Goal: Task Accomplishment & Management: Complete application form

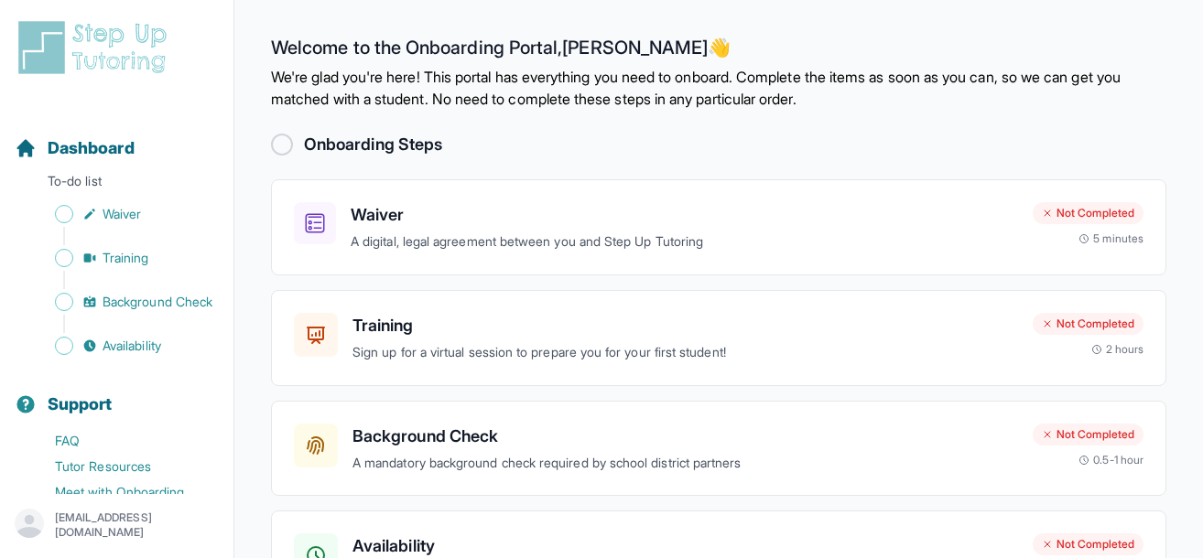
click at [414, 81] on p "We're glad you're here! This portal has everything you need to onboard. Complet…" at bounding box center [718, 88] width 895 height 44
click at [414, 82] on p "We're glad you're here! This portal has everything you need to onboard. Complet…" at bounding box center [718, 88] width 895 height 44
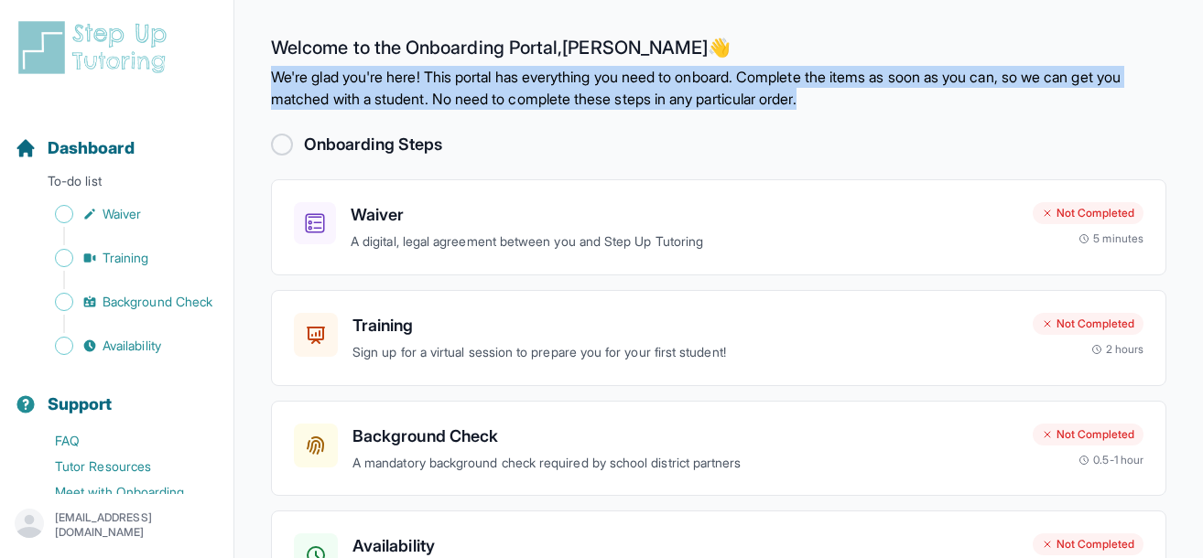
click at [414, 82] on p "We're glad you're here! This portal has everything you need to onboard. Complet…" at bounding box center [718, 88] width 895 height 44
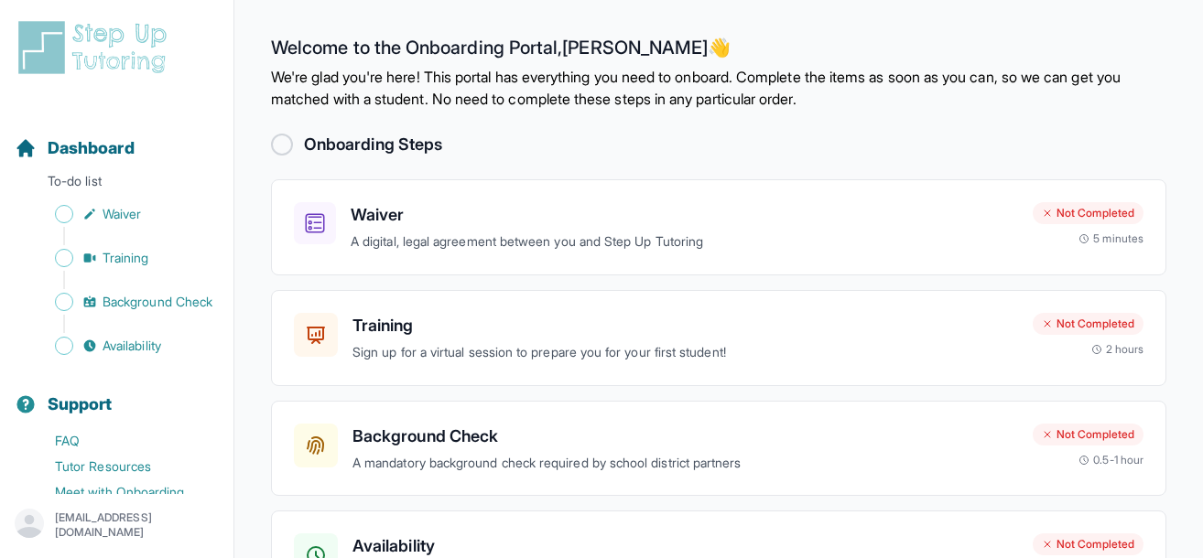
click at [412, 118] on main "Welcome to the Onboarding Portal, [PERSON_NAME] 👋 We're glad you're here! This …" at bounding box center [718, 345] width 969 height 691
click at [284, 137] on div at bounding box center [282, 145] width 22 height 22
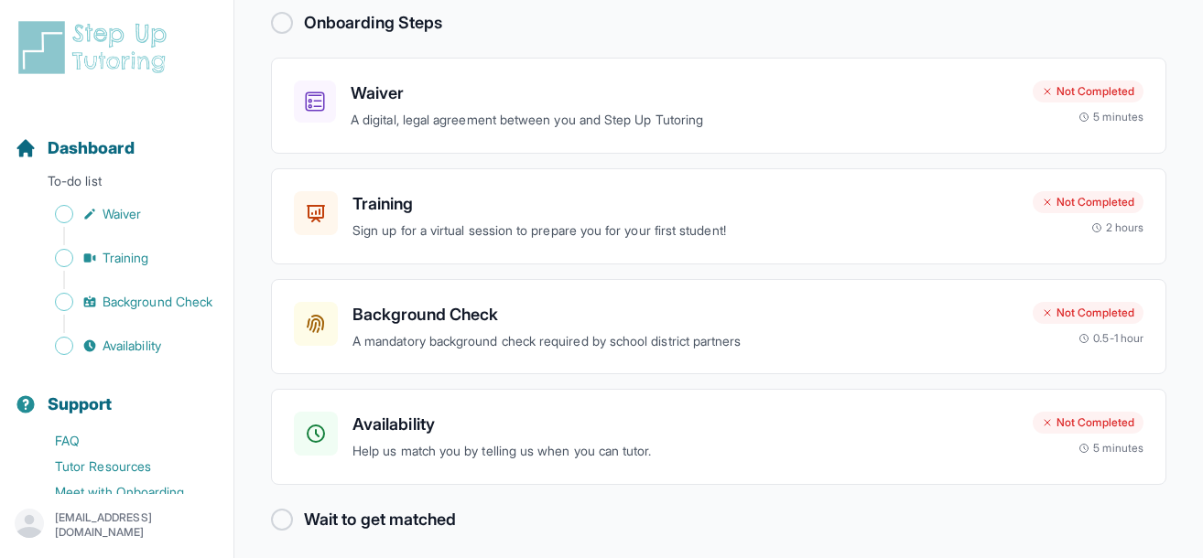
scroll to position [133, 0]
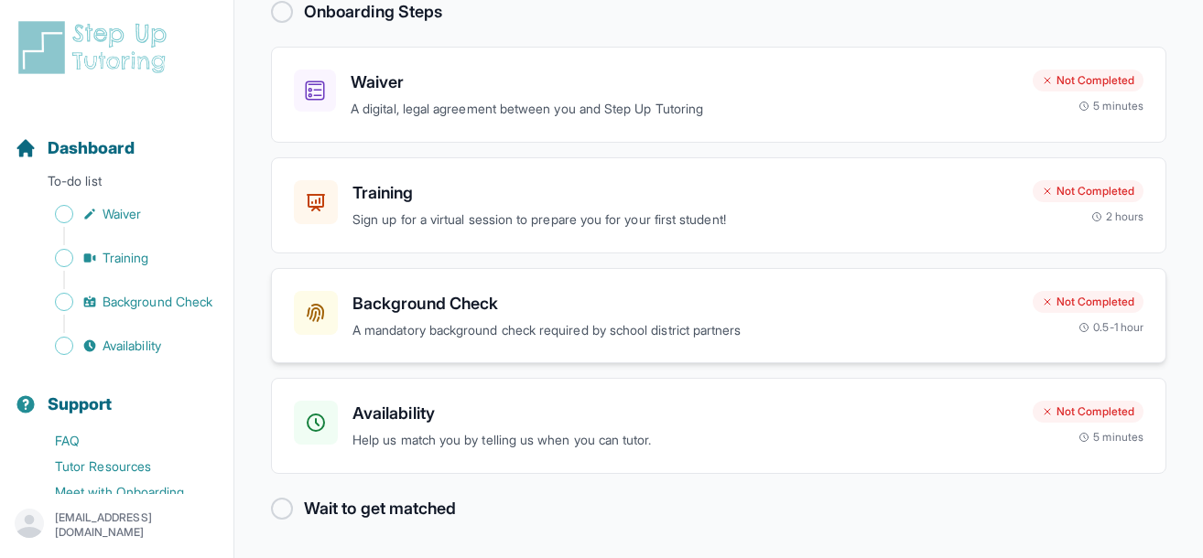
click at [535, 309] on h3 "Background Check" at bounding box center [685, 304] width 666 height 26
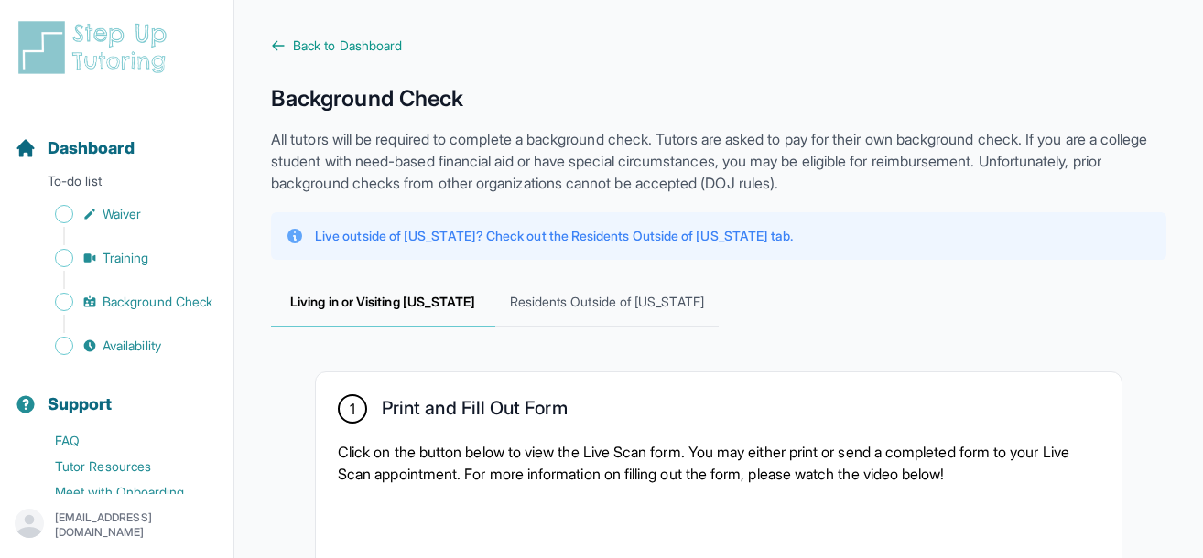
click at [415, 155] on p "All tutors will be required to complete a background check. Tutors are asked to…" at bounding box center [718, 161] width 895 height 66
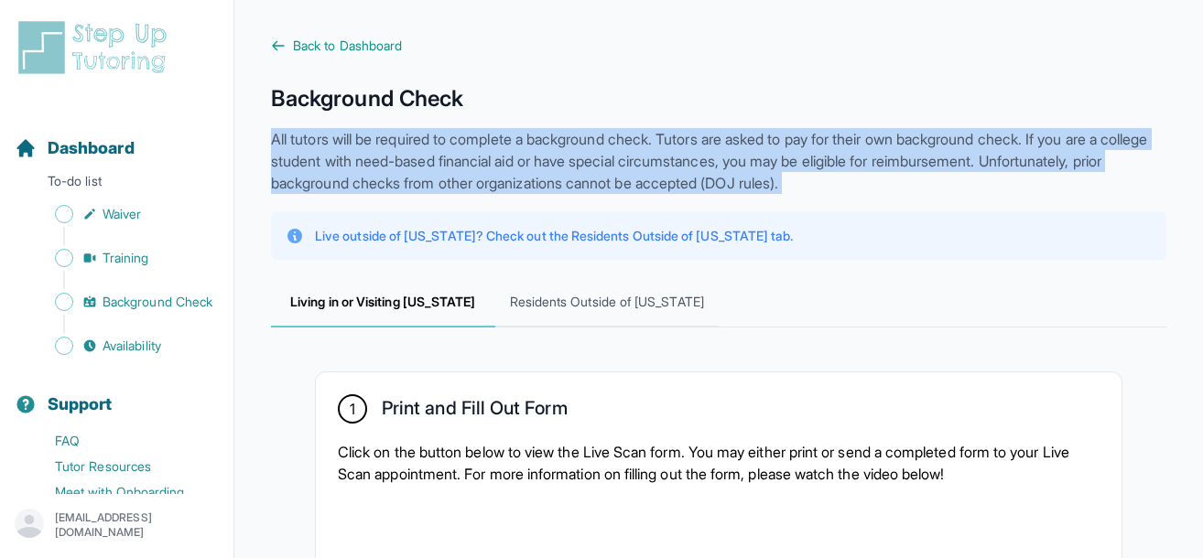
click at [415, 155] on p "All tutors will be required to complete a background check. Tutors are asked to…" at bounding box center [718, 161] width 895 height 66
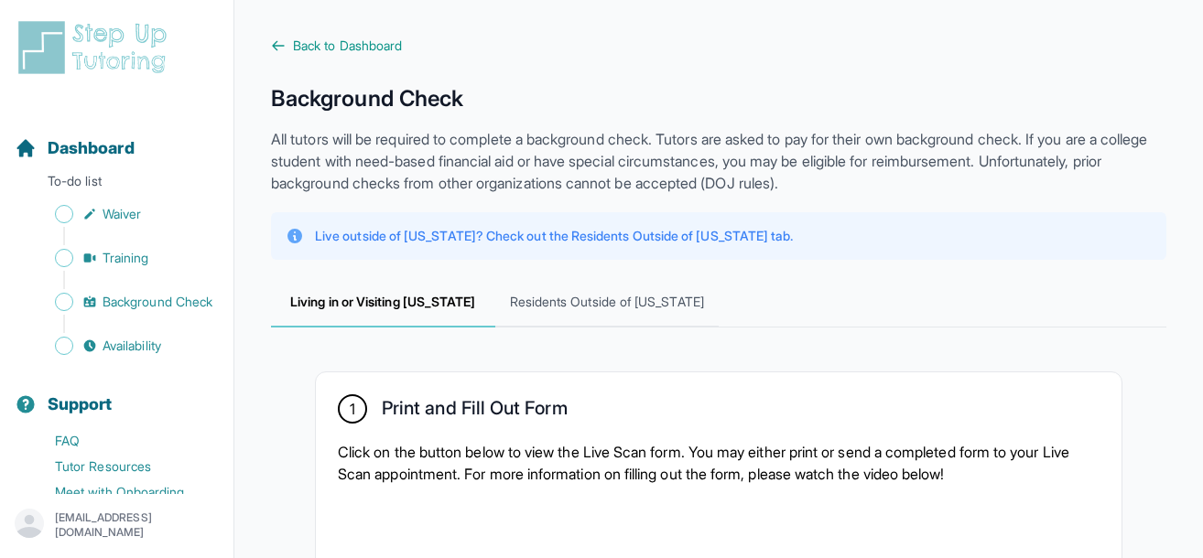
click at [469, 158] on p "All tutors will be required to complete a background check. Tutors are asked to…" at bounding box center [718, 161] width 895 height 66
click at [495, 158] on p "All tutors will be required to complete a background check. Tutors are asked to…" at bounding box center [718, 161] width 895 height 66
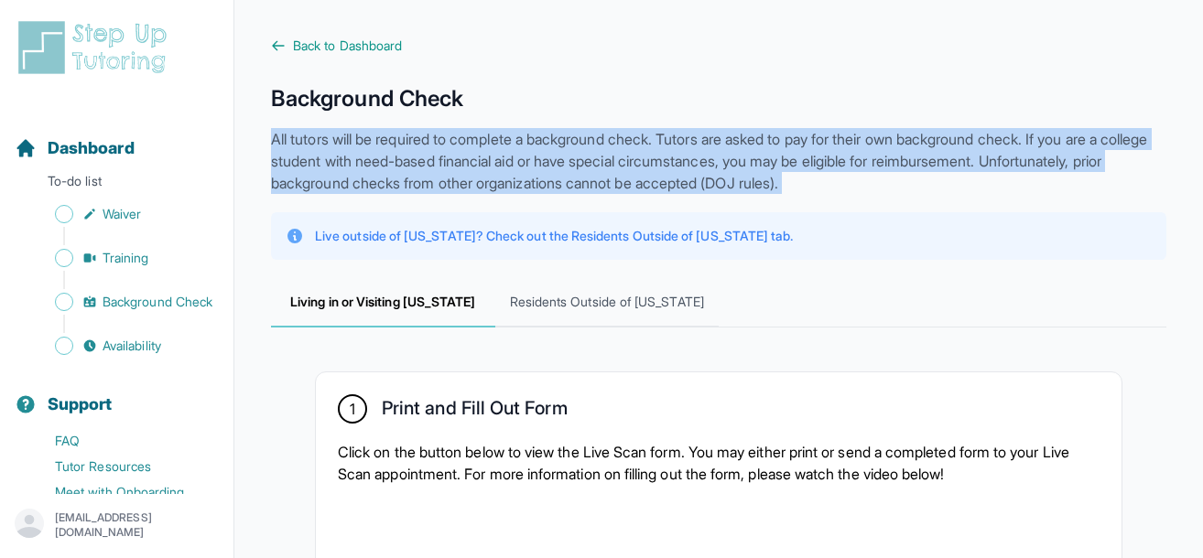
click at [495, 158] on p "All tutors will be required to complete a background check. Tutors are asked to…" at bounding box center [718, 161] width 895 height 66
click at [512, 167] on p "All tutors will be required to complete a background check. Tutors are asked to…" at bounding box center [718, 161] width 895 height 66
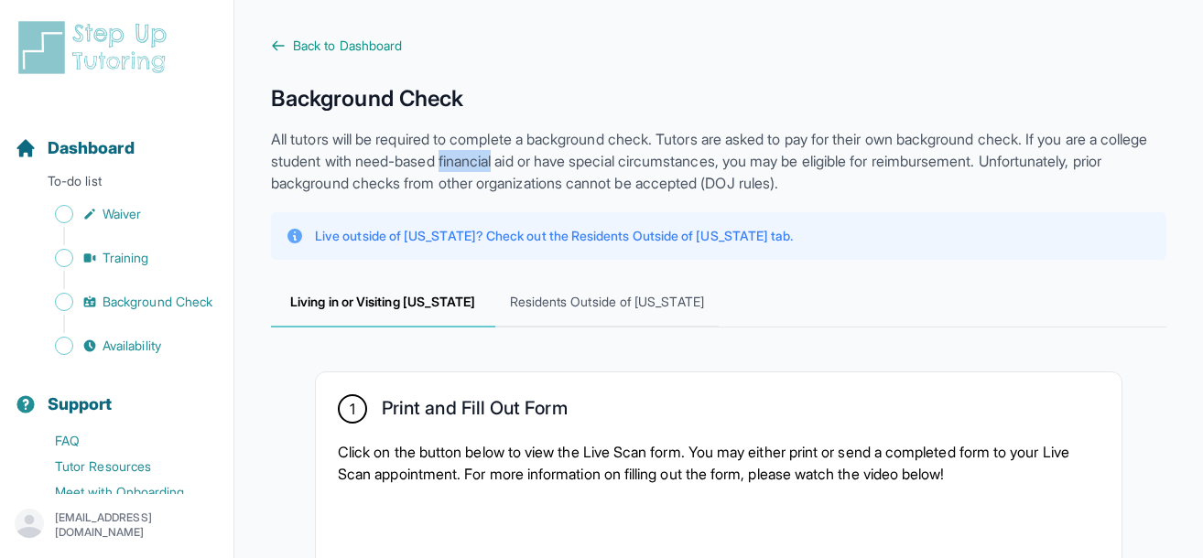
click at [512, 167] on p "All tutors will be required to complete a background check. Tutors are asked to…" at bounding box center [718, 161] width 895 height 66
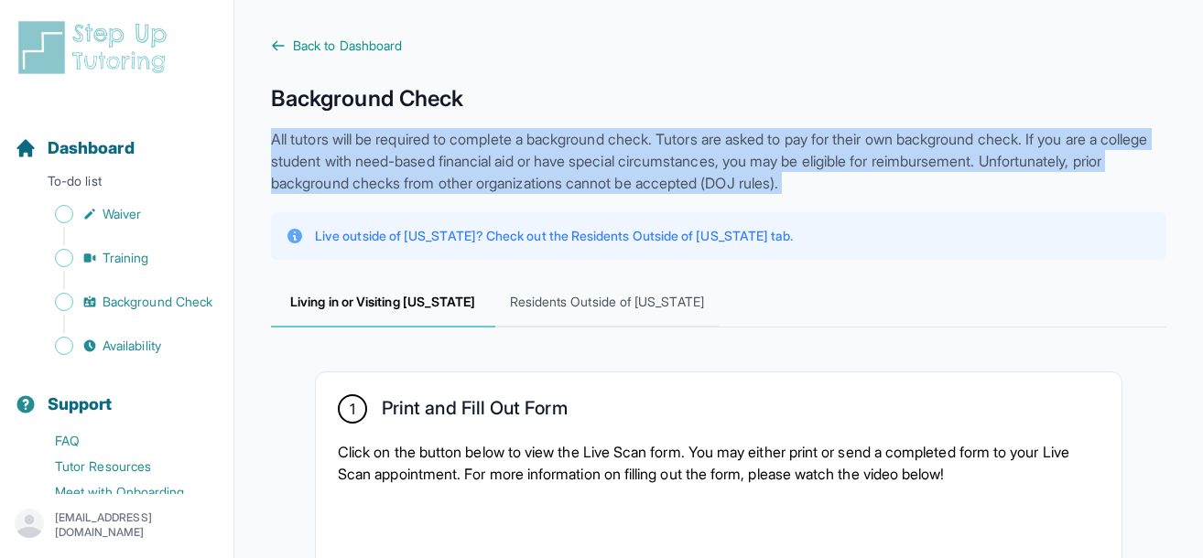
click at [512, 167] on p "All tutors will be required to complete a background check. Tutors are asked to…" at bounding box center [718, 161] width 895 height 66
click at [433, 172] on p "All tutors will be required to complete a background check. Tutors are asked to…" at bounding box center [718, 161] width 895 height 66
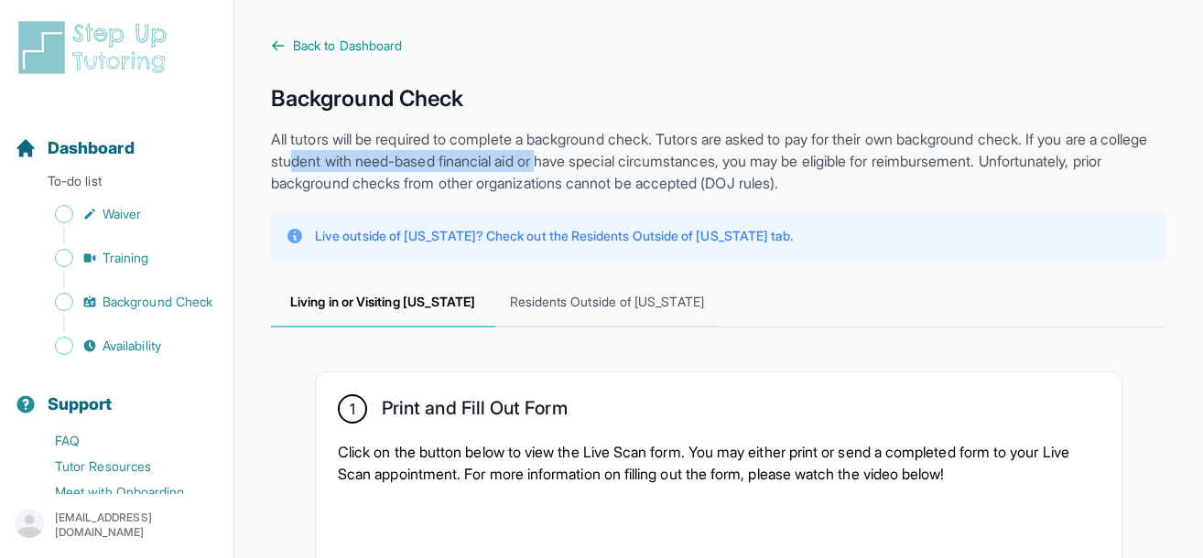
drag, startPoint x: 349, startPoint y: 155, endPoint x: 602, endPoint y: 166, distance: 253.8
click at [603, 165] on p "All tutors will be required to complete a background check. Tutors are asked to…" at bounding box center [718, 161] width 895 height 66
click at [602, 166] on p "All tutors will be required to complete a background check. Tutors are asked to…" at bounding box center [718, 161] width 895 height 66
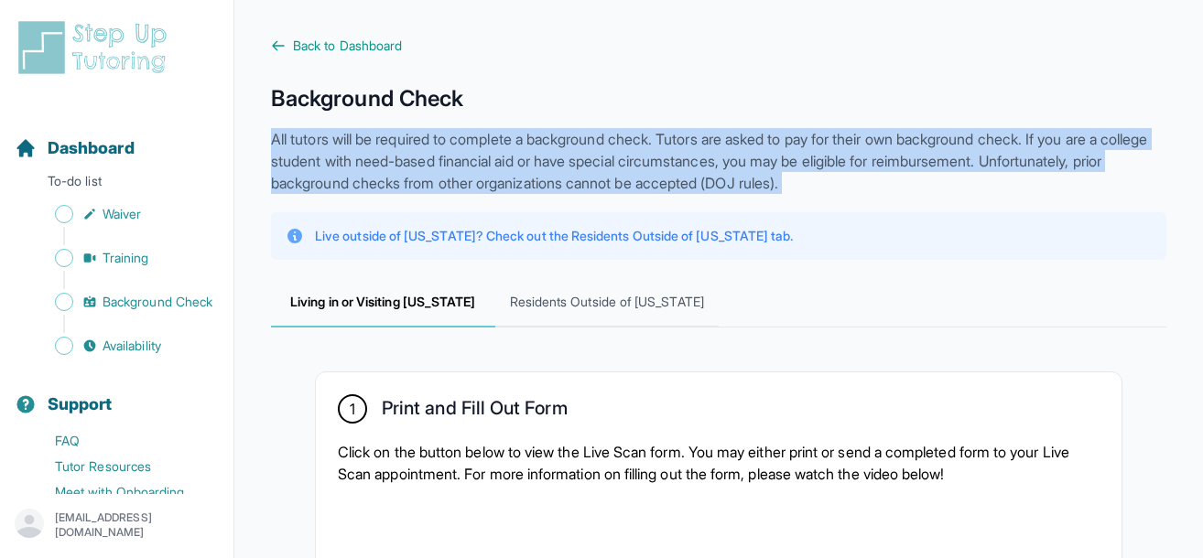
click at [602, 166] on p "All tutors will be required to complete a background check. Tutors are asked to…" at bounding box center [718, 161] width 895 height 66
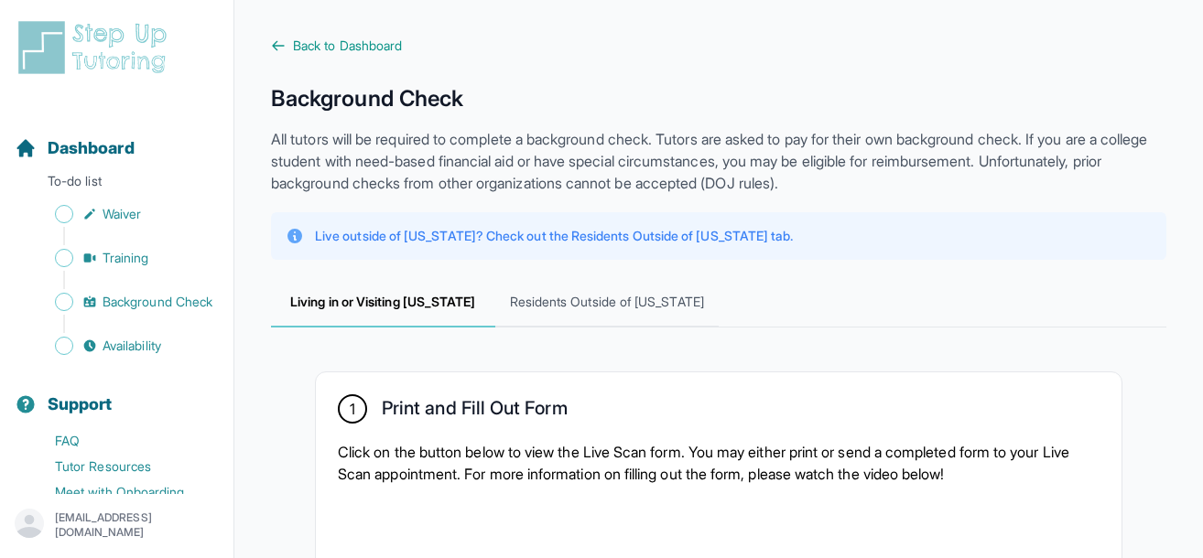
click at [551, 173] on p "All tutors will be required to complete a background check. Tutors are asked to…" at bounding box center [718, 161] width 895 height 66
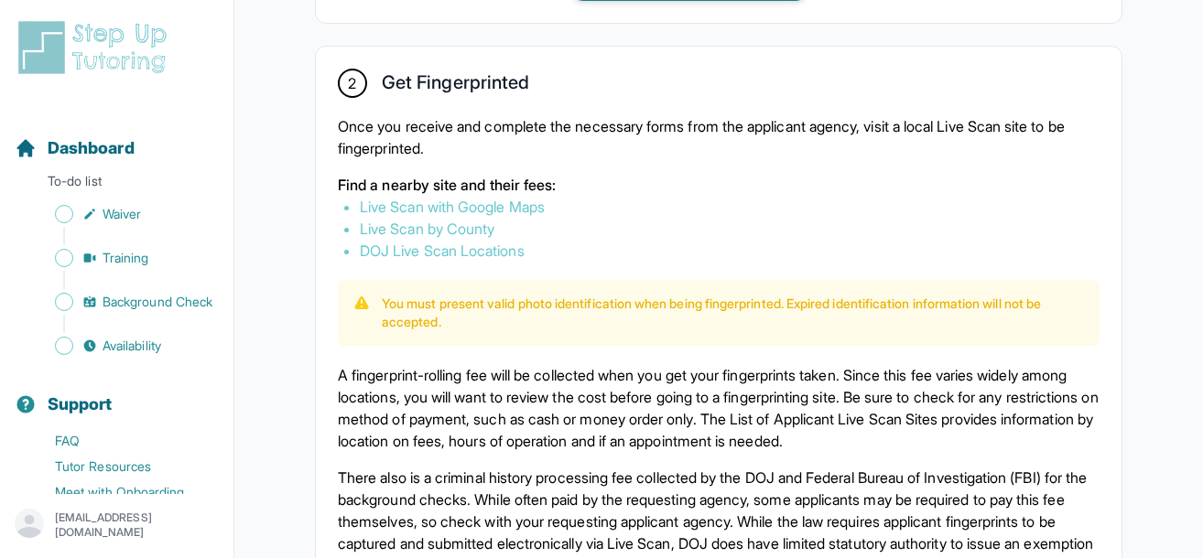
scroll to position [1036, 0]
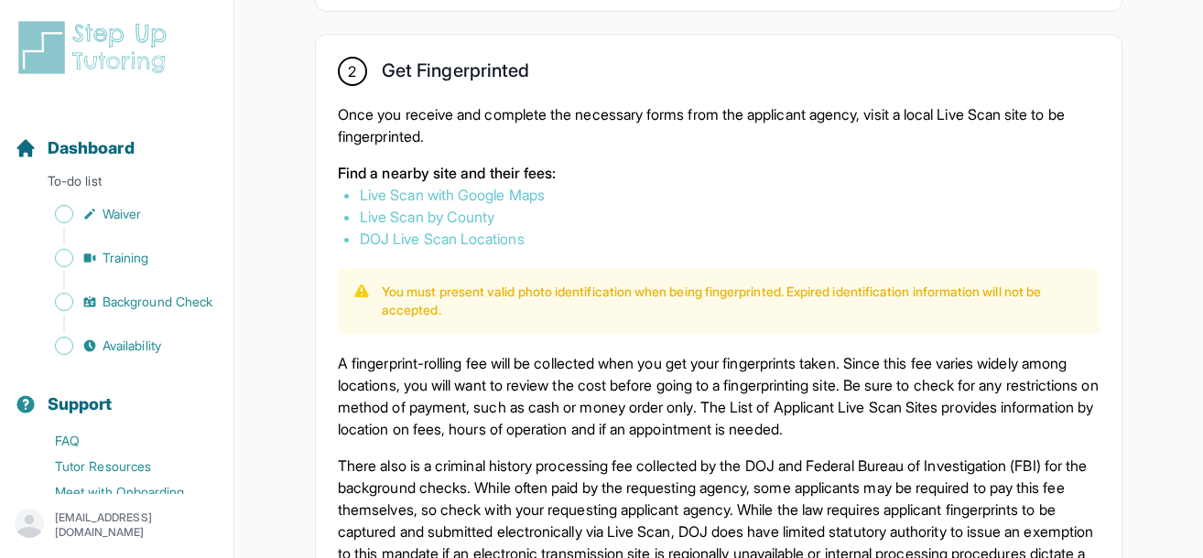
click at [480, 402] on p "A fingerprint-rolling fee will be collected when you get your fingerprints take…" at bounding box center [719, 396] width 762 height 88
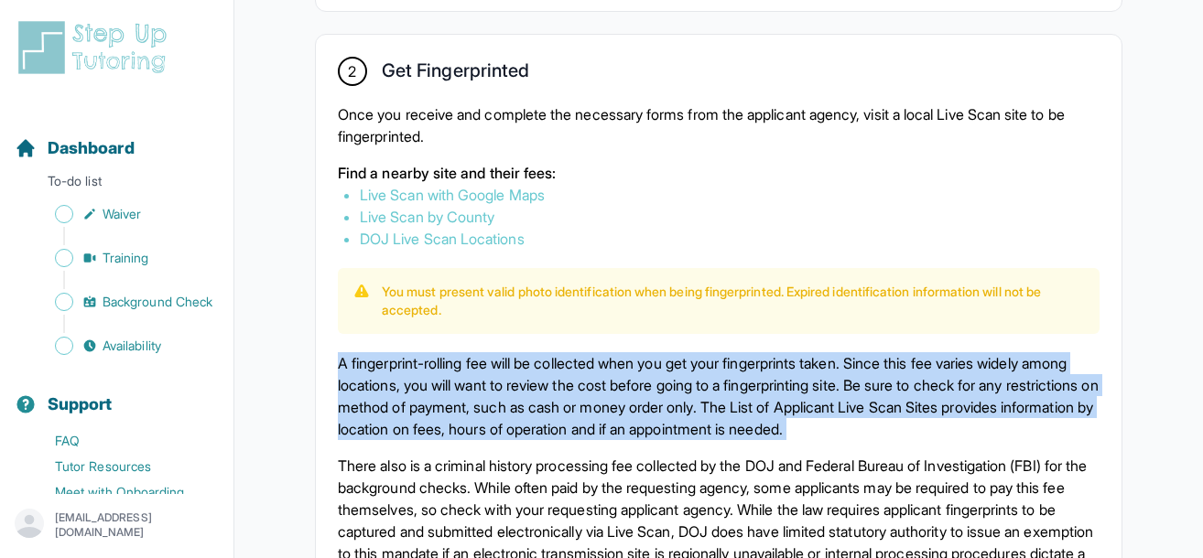
click at [480, 402] on p "A fingerprint-rolling fee will be collected when you get your fingerprints take…" at bounding box center [719, 396] width 762 height 88
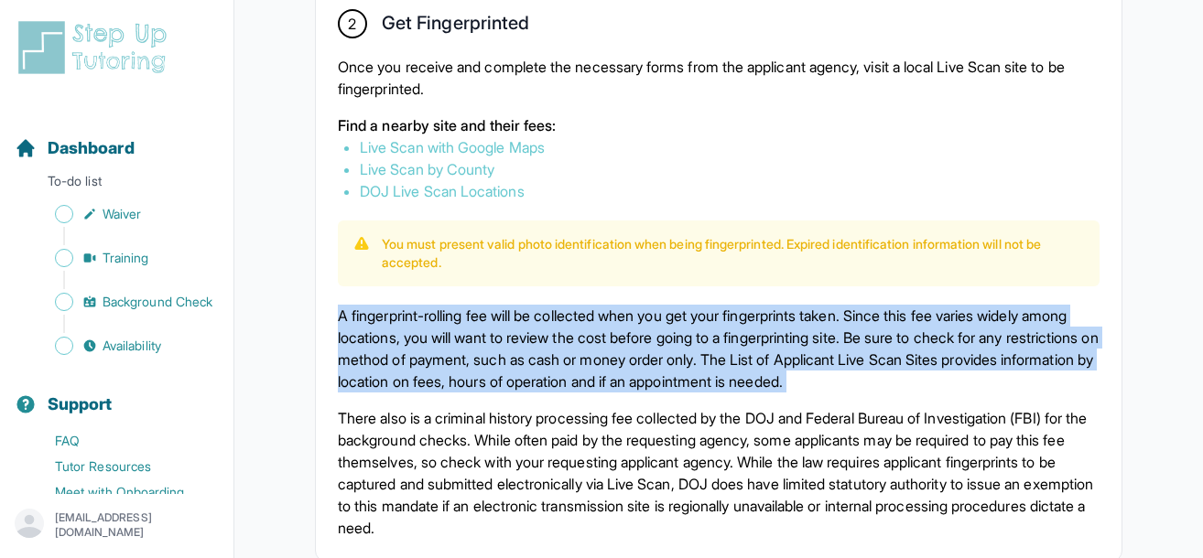
scroll to position [1090, 0]
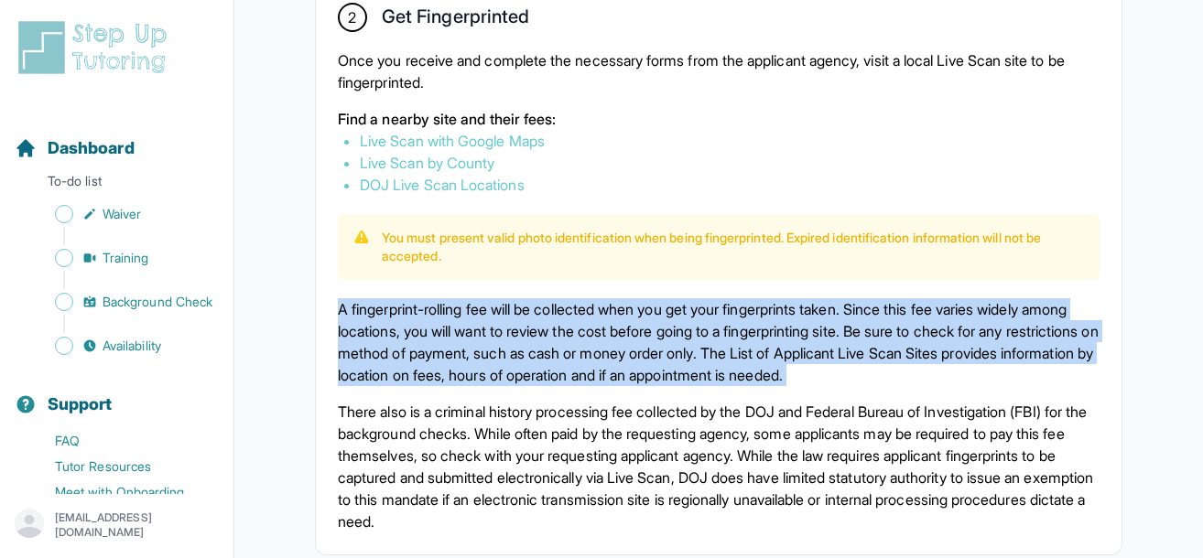
click at [472, 361] on p "A fingerprint-rolling fee will be collected when you get your fingerprints take…" at bounding box center [719, 342] width 762 height 88
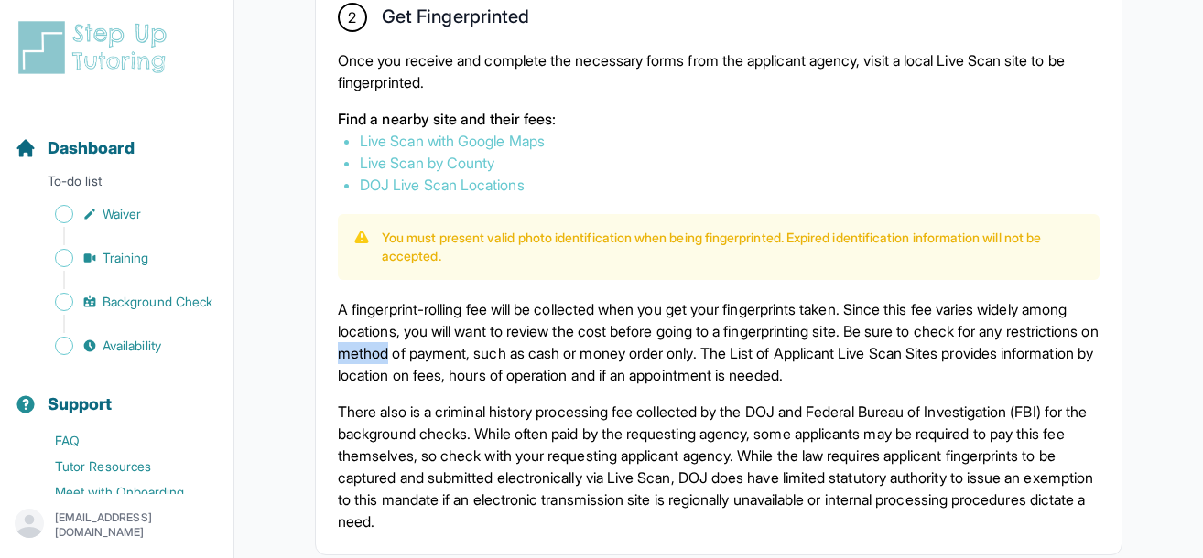
click at [472, 361] on p "A fingerprint-rolling fee will be collected when you get your fingerprints take…" at bounding box center [719, 342] width 762 height 88
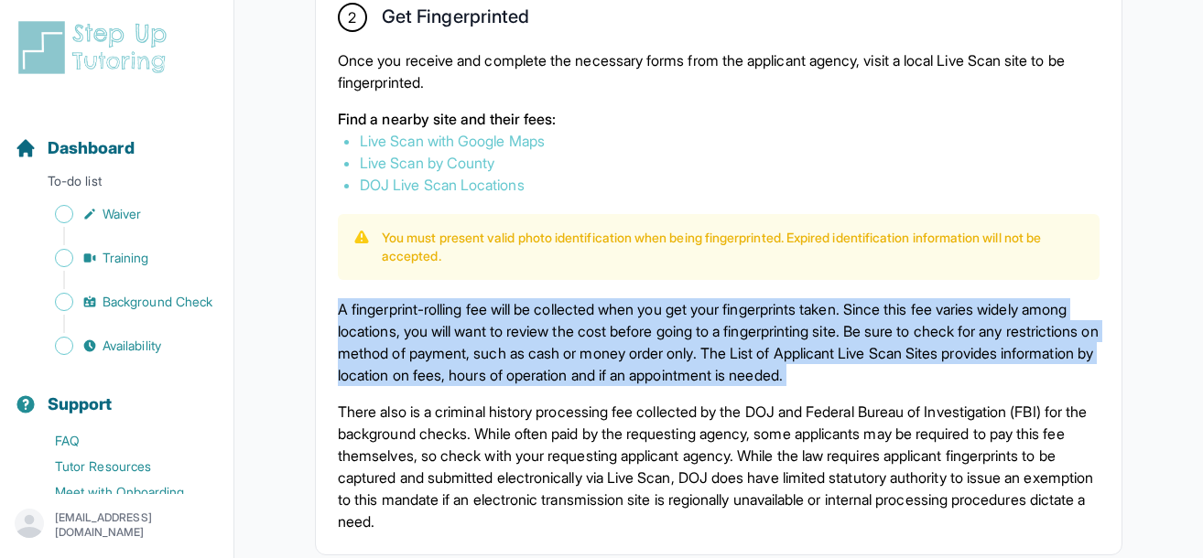
click at [472, 361] on p "A fingerprint-rolling fee will be collected when you get your fingerprints take…" at bounding box center [719, 342] width 762 height 88
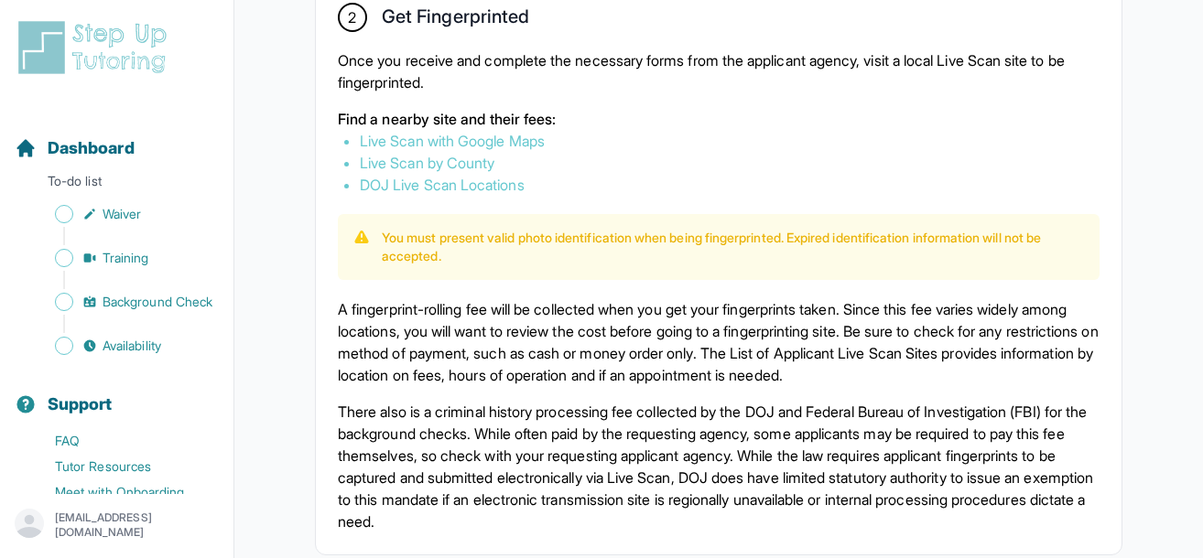
click at [560, 448] on p "There also is a criminal history processing fee collected by the DOJ and Federa…" at bounding box center [719, 467] width 762 height 132
